Goal: Communication & Community: Participate in discussion

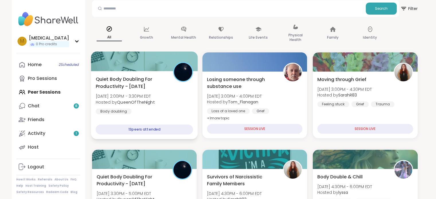
scroll to position [57, 0]
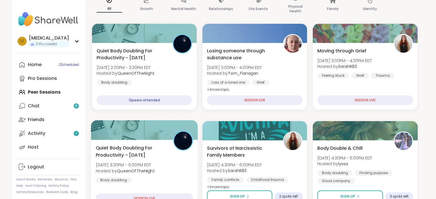
click at [151, 164] on span "[DATE] 3:30PM - 5:00PM EDT" at bounding box center [124, 165] width 59 height 6
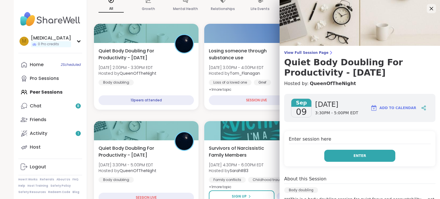
click at [336, 160] on button "Enter" at bounding box center [359, 156] width 71 height 12
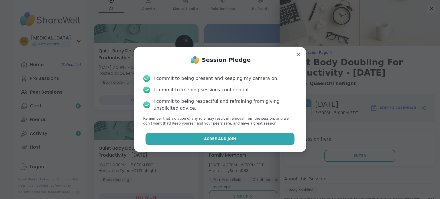
click at [249, 143] on button "Agree and Join" at bounding box center [220, 139] width 149 height 12
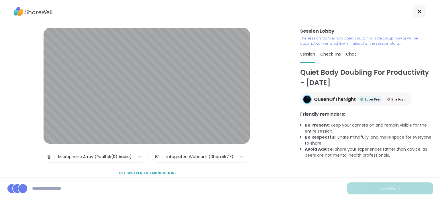
click at [223, 159] on div "Integrated Webcam (0bda:5577)" at bounding box center [199, 157] width 67 height 6
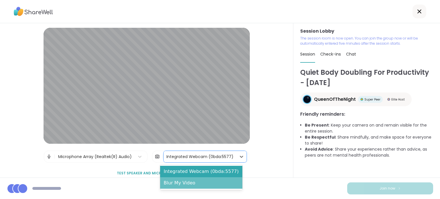
click at [217, 186] on div "Blur My Video" at bounding box center [201, 182] width 82 height 11
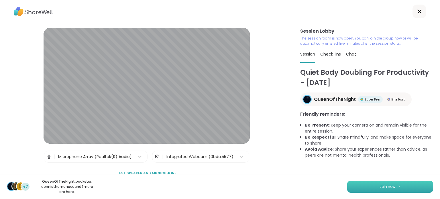
click at [376, 192] on button "Join now" at bounding box center [390, 187] width 86 height 12
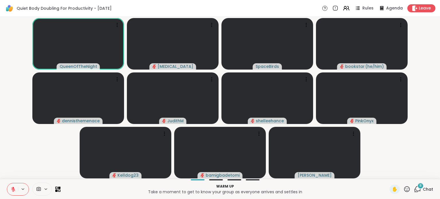
click at [415, 190] on icon at bounding box center [417, 188] width 5 height 5
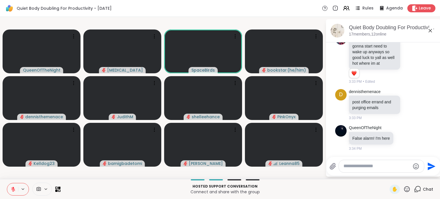
scroll to position [599, 0]
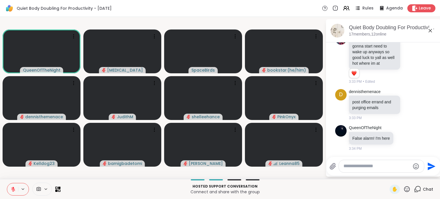
click at [404, 188] on icon at bounding box center [406, 189] width 7 height 7
click at [425, 175] on span "🎉" at bounding box center [428, 174] width 6 height 7
click at [353, 172] on div at bounding box center [381, 166] width 85 height 12
click at [351, 168] on textarea "Type your message" at bounding box center [377, 166] width 67 height 6
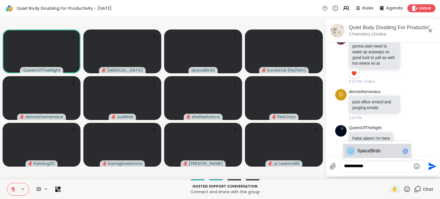
click at [364, 151] on span "aceBirds" at bounding box center [372, 151] width 18 height 6
click at [414, 165] on icon "Emoji picker" at bounding box center [417, 166] width 6 height 6
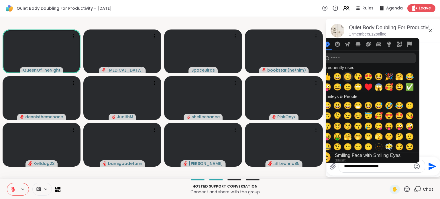
click at [348, 76] on span "😊" at bounding box center [348, 77] width 9 height 8
type textarea "**********"
click at [429, 167] on icon "Send" at bounding box center [433, 166] width 8 height 8
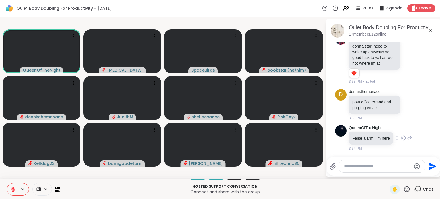
scroll to position [636, 0]
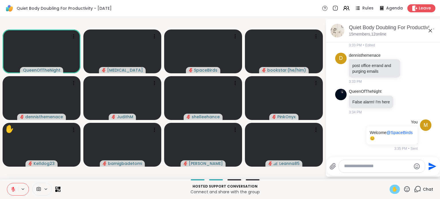
click at [392, 189] on span "✋" at bounding box center [395, 189] width 6 height 7
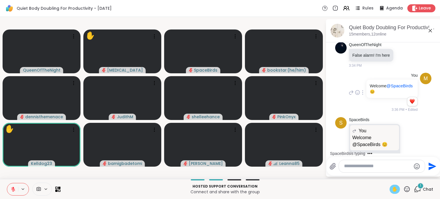
scroll to position [700, 0]
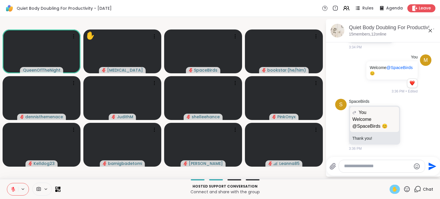
click at [12, 189] on icon at bounding box center [13, 189] width 5 height 5
click at [392, 192] on span "✋" at bounding box center [395, 189] width 6 height 7
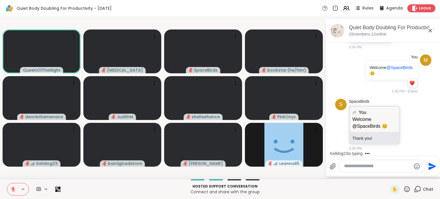
scroll to position [731, 0]
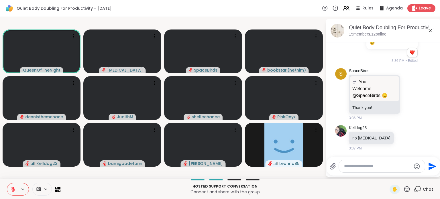
click at [403, 189] on icon at bounding box center [406, 189] width 7 height 7
click at [387, 175] on span "❤️" at bounding box center [390, 174] width 6 height 7
click at [311, 182] on div "Hosted support conversation Connect and share with the group ✋ Chat" at bounding box center [220, 189] width 440 height 20
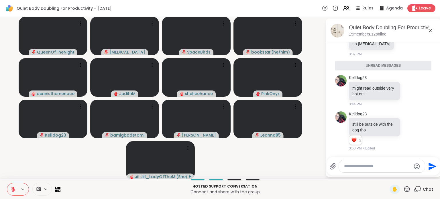
scroll to position [825, 0]
click at [290, 163] on video-player-container "QueenOfTheNight [MEDICAL_DATA] SpaceBirds bookstar ( he/him ) dennisthemenace […" at bounding box center [162, 98] width 319 height 158
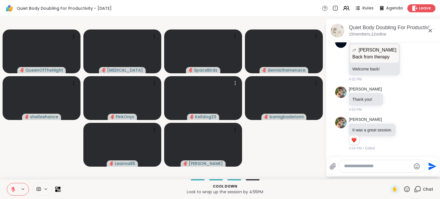
scroll to position [1872, 0]
